Goal: Information Seeking & Learning: Learn about a topic

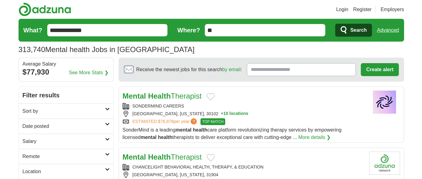
scroll to position [31, 0]
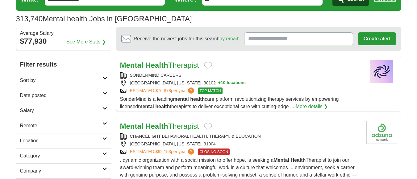
click at [87, 42] on link "See More Stats ❯" at bounding box center [86, 41] width 40 height 7
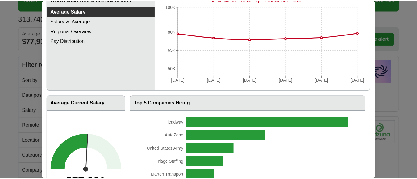
scroll to position [0, 0]
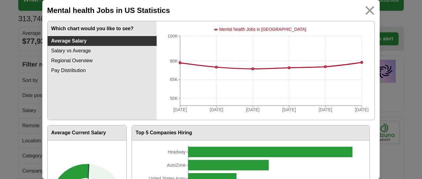
click at [363, 9] on img at bounding box center [370, 11] width 14 height 14
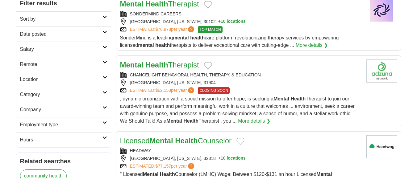
scroll to position [93, 0]
click at [82, 59] on link "Remote" at bounding box center [63, 63] width 94 height 15
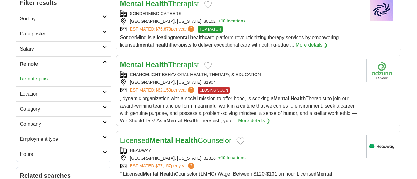
click at [27, 81] on link "Remote jobs" at bounding box center [34, 78] width 28 height 5
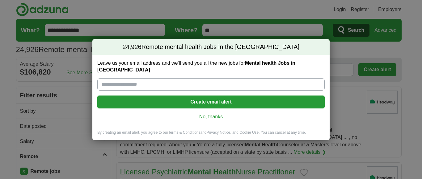
click at [202, 114] on link "No, thanks" at bounding box center [210, 117] width 217 height 7
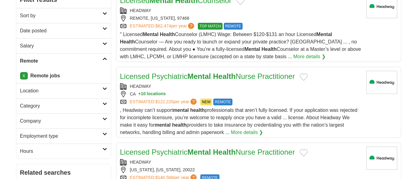
scroll to position [123, 0]
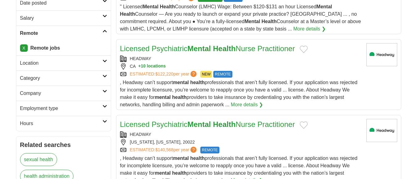
click at [69, 113] on link "Employment type" at bounding box center [63, 108] width 94 height 15
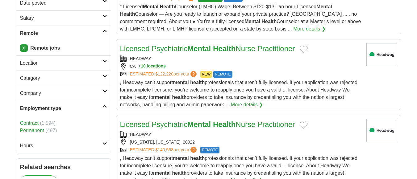
click at [69, 112] on link "Employment type" at bounding box center [63, 108] width 94 height 15
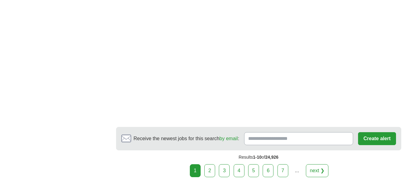
scroll to position [988, 0]
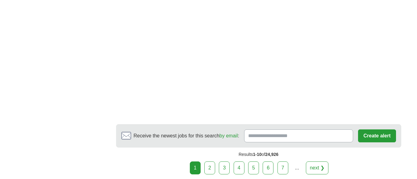
click at [209, 162] on link "2" at bounding box center [209, 168] width 11 height 13
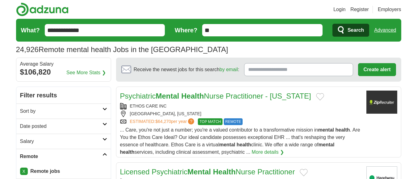
click at [73, 122] on link "Date posted" at bounding box center [63, 126] width 94 height 15
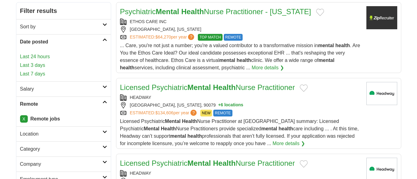
scroll to position [93, 0]
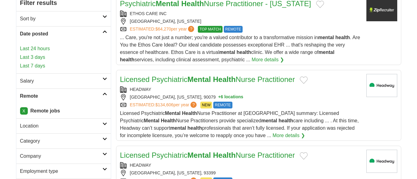
click at [38, 64] on link "Last 7 days" at bounding box center [63, 65] width 87 height 7
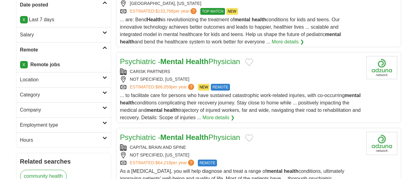
scroll to position [123, 0]
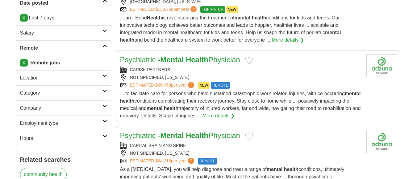
click at [42, 77] on h2 "Location" at bounding box center [61, 77] width 82 height 7
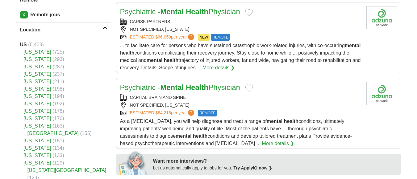
scroll to position [185, 0]
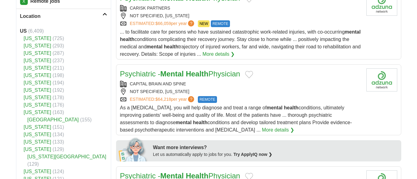
click at [36, 126] on link "[US_STATE]" at bounding box center [37, 127] width 27 height 5
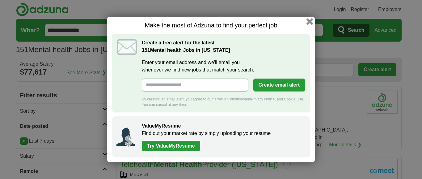
click at [310, 19] on button "button" at bounding box center [309, 21] width 7 height 7
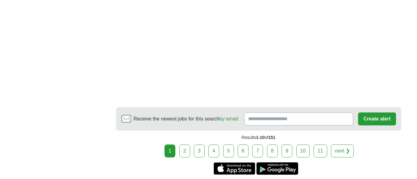
scroll to position [1111, 0]
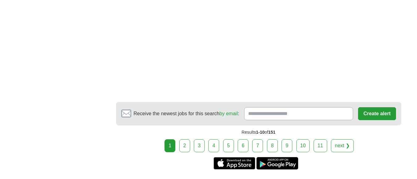
click at [182, 144] on link "2" at bounding box center [184, 146] width 11 height 13
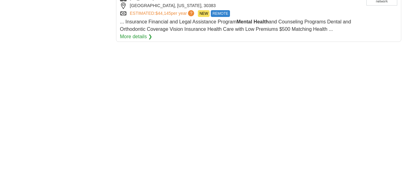
scroll to position [803, 0]
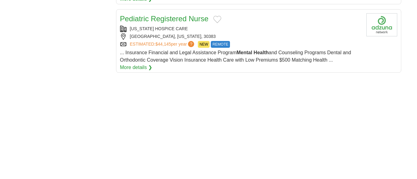
drag, startPoint x: 233, startPoint y: 78, endPoint x: 83, endPoint y: 98, distance: 151.3
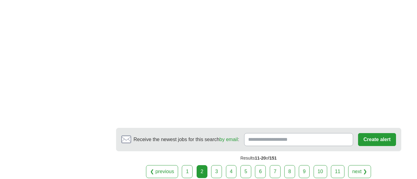
scroll to position [1111, 0]
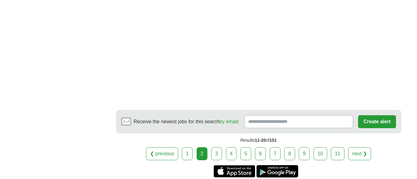
click at [213, 153] on link "3" at bounding box center [216, 154] width 11 height 13
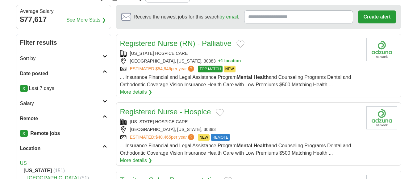
scroll to position [93, 0]
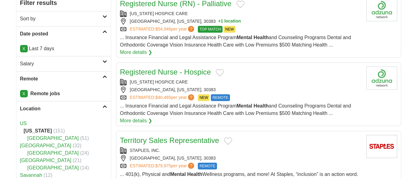
click at [78, 69] on link "Salary" at bounding box center [63, 63] width 94 height 15
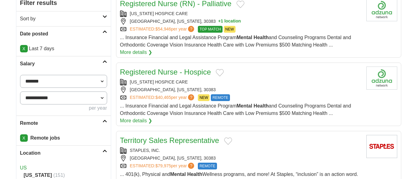
click at [62, 80] on select "**********" at bounding box center [63, 81] width 87 height 13
select select "*****"
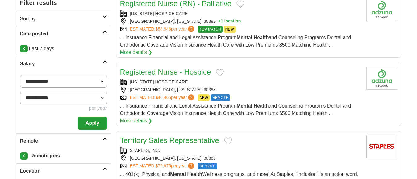
click at [89, 125] on button "Apply" at bounding box center [92, 123] width 29 height 13
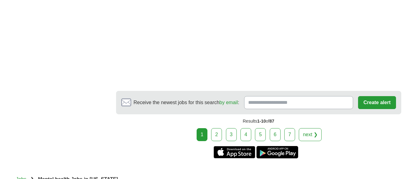
scroll to position [1204, 0]
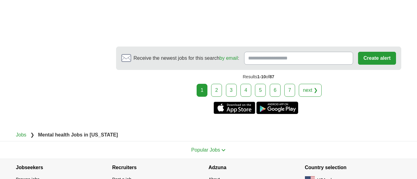
click at [211, 88] on div "1 2 3 4 5 6 7 next ❯" at bounding box center [258, 90] width 285 height 13
click at [214, 89] on link "2" at bounding box center [216, 90] width 11 height 13
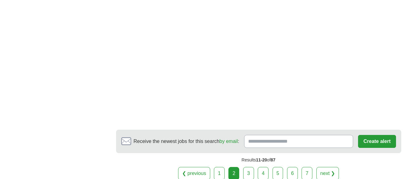
scroll to position [1173, 0]
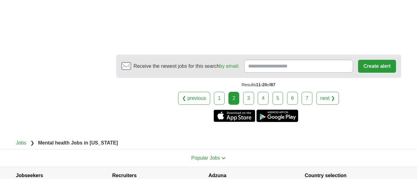
click at [246, 98] on link "3" at bounding box center [248, 98] width 11 height 13
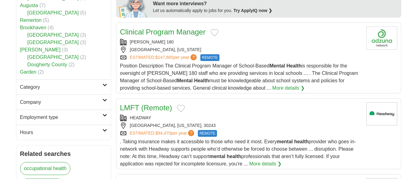
scroll to position [340, 0]
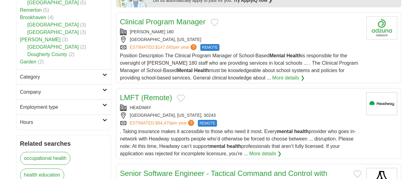
click at [272, 78] on link "More details ❯" at bounding box center [288, 77] width 32 height 7
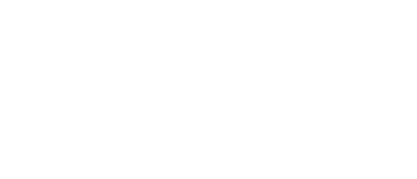
scroll to position [1173, 0]
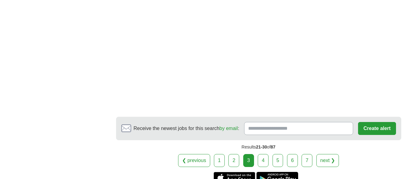
click at [260, 160] on link "4" at bounding box center [263, 160] width 11 height 13
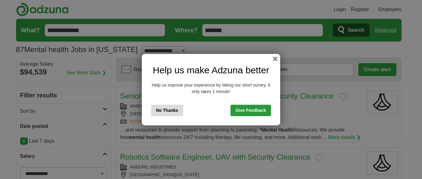
click at [166, 111] on button "No Thanks" at bounding box center [167, 110] width 32 height 11
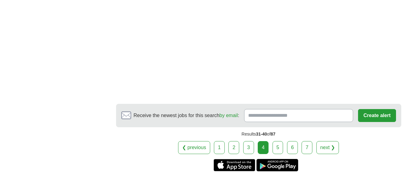
scroll to position [1127, 0]
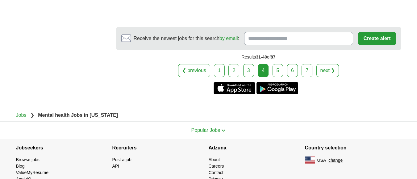
click at [280, 64] on link "5" at bounding box center [278, 70] width 11 height 13
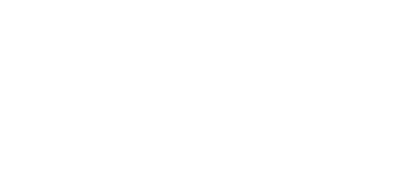
scroll to position [1081, 0]
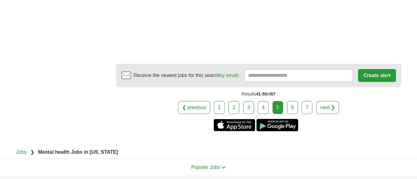
click at [285, 101] on div "❮ previous 1 2 3 4 5 6 7 next ❯" at bounding box center [258, 107] width 285 height 13
click at [287, 101] on link "6" at bounding box center [292, 107] width 11 height 13
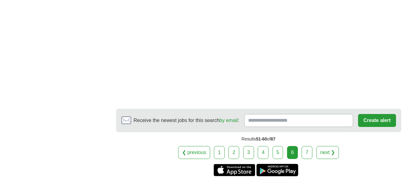
scroll to position [988, 0]
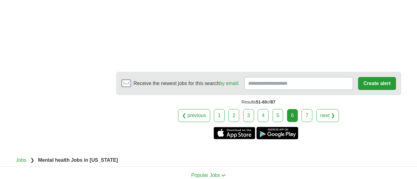
click at [303, 109] on link "7" at bounding box center [307, 115] width 11 height 13
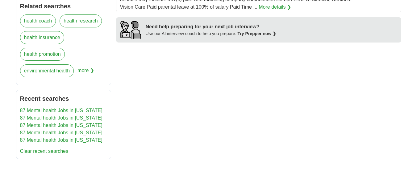
scroll to position [494, 0]
